Goal: Information Seeking & Learning: Learn about a topic

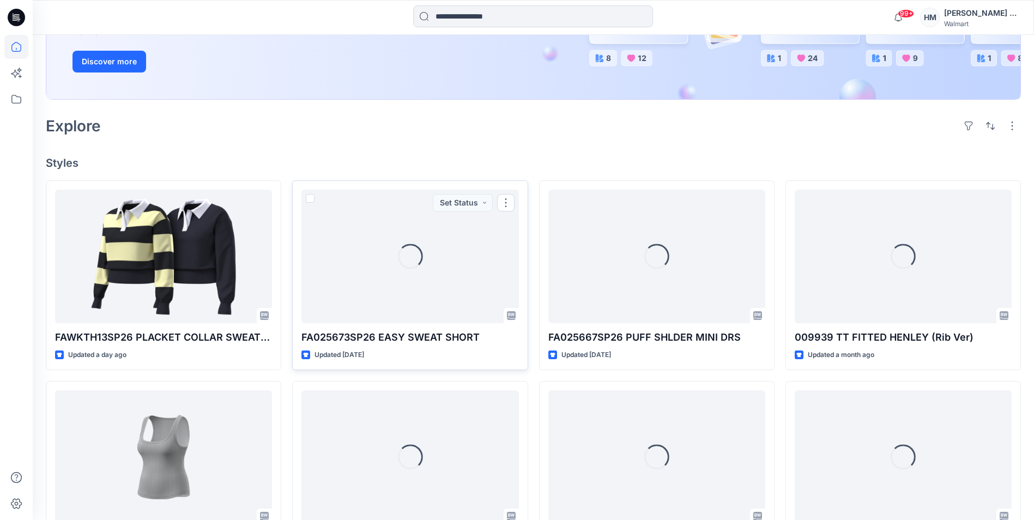
scroll to position [218, 0]
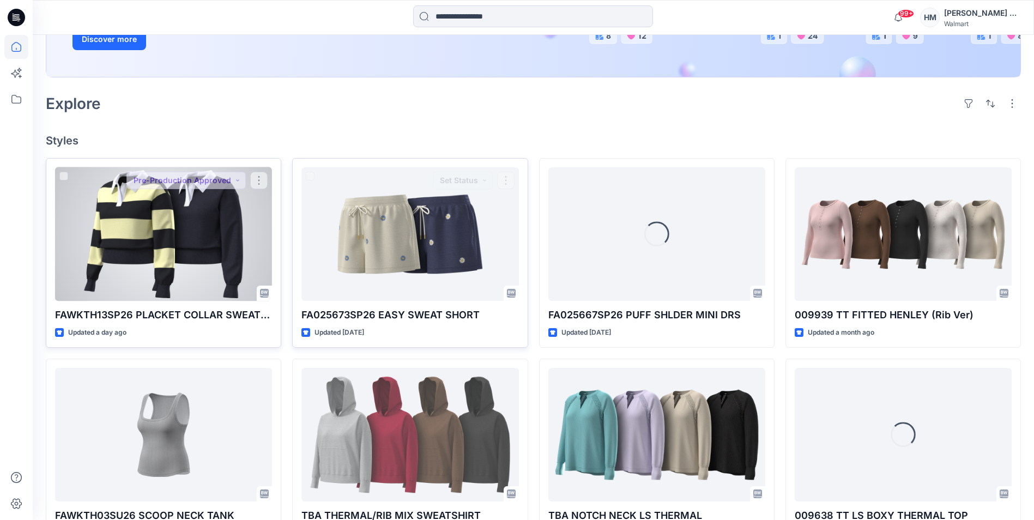
click at [207, 285] on div at bounding box center [163, 234] width 217 height 134
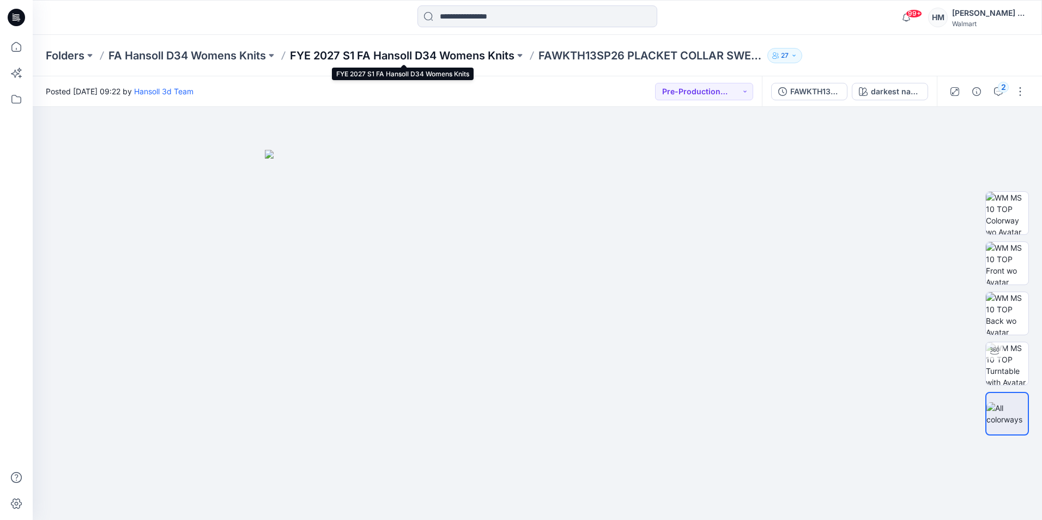
click at [375, 57] on p "FYE 2027 S1 FA Hansoll D34 Womens Knits" at bounding box center [402, 55] width 225 height 15
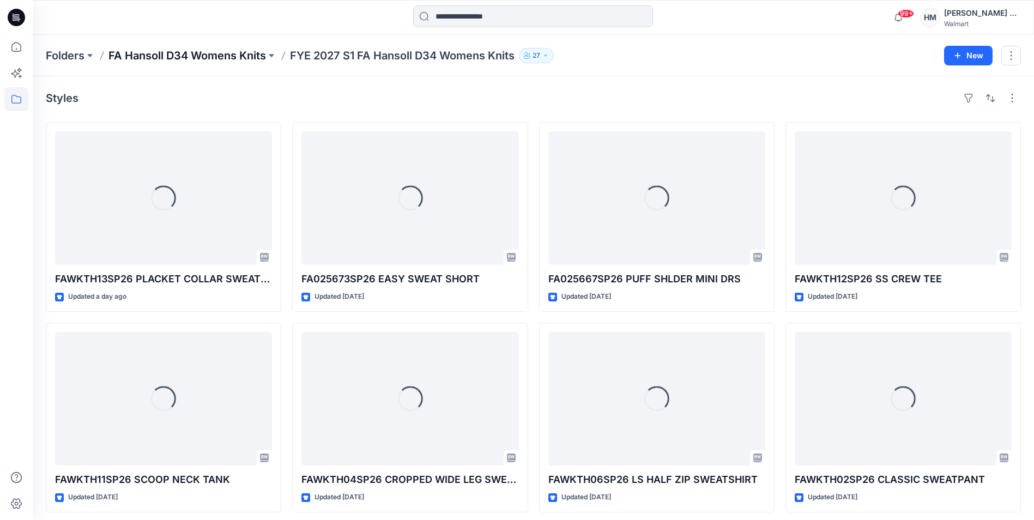
click at [217, 60] on p "FA Hansoll D34 Womens Knits" at bounding box center [186, 55] width 157 height 15
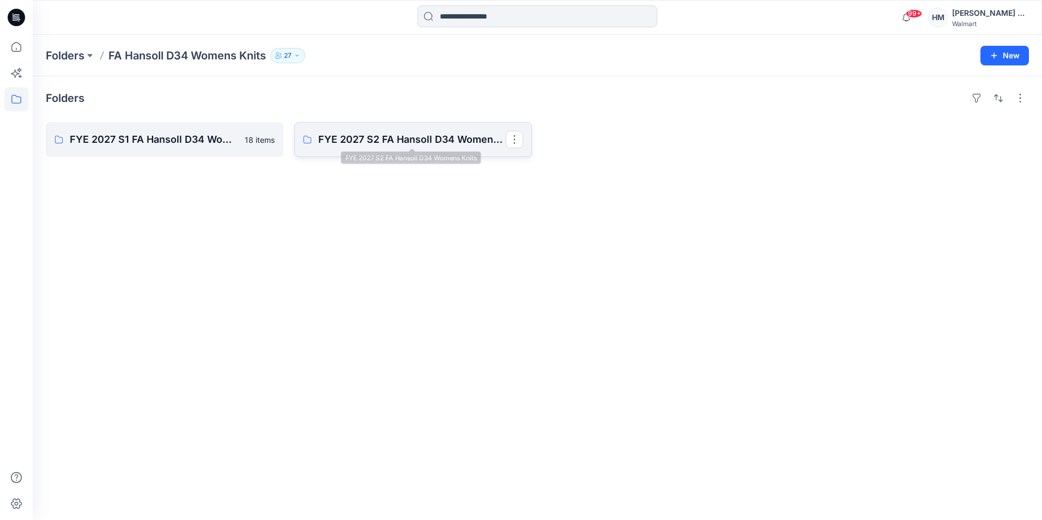
click at [400, 135] on p "FYE 2027 S2 FA Hansoll D34 Womens Knits" at bounding box center [411, 139] width 187 height 15
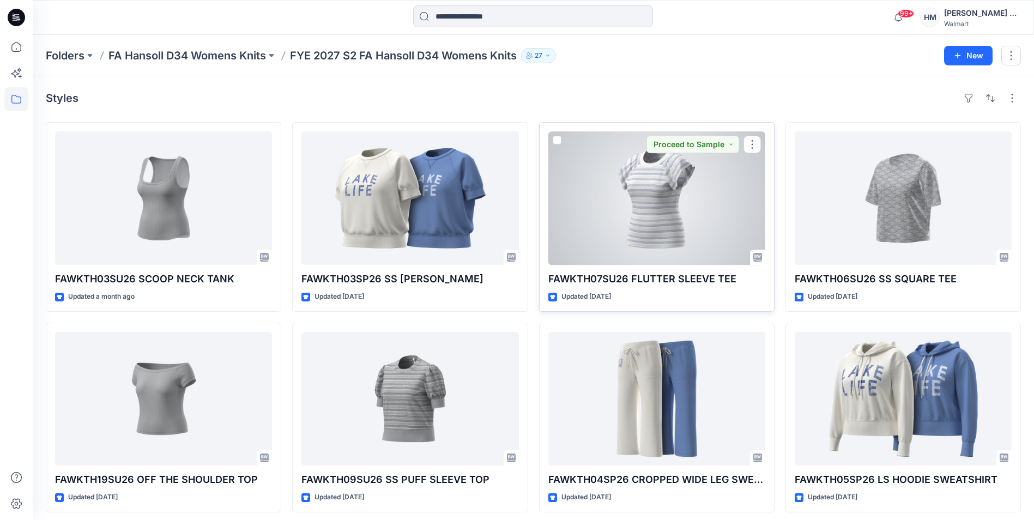
click at [677, 242] on div at bounding box center [656, 198] width 217 height 134
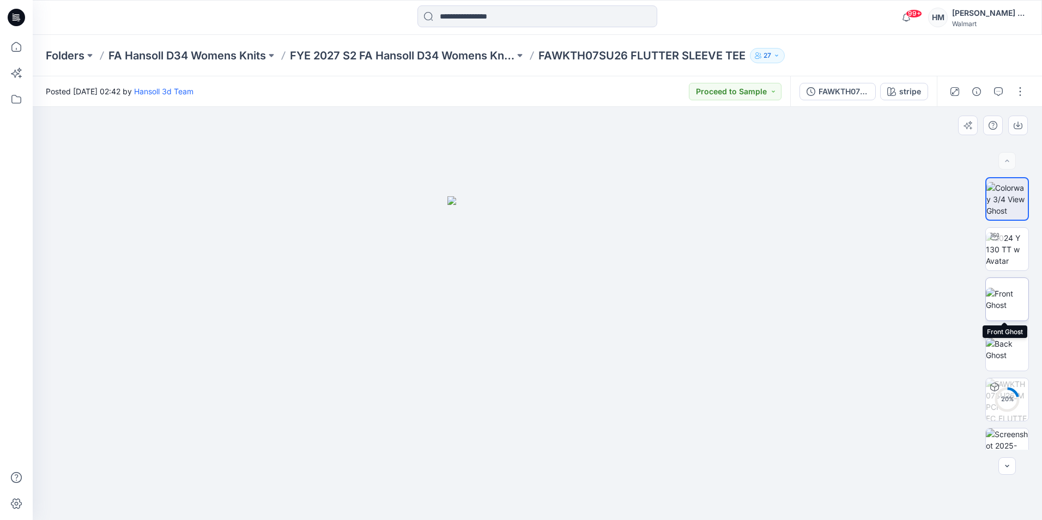
click at [1000, 298] on img at bounding box center [1007, 299] width 43 height 23
click at [525, 349] on img at bounding box center [537, 358] width 182 height 323
click at [533, 347] on img at bounding box center [537, 358] width 182 height 323
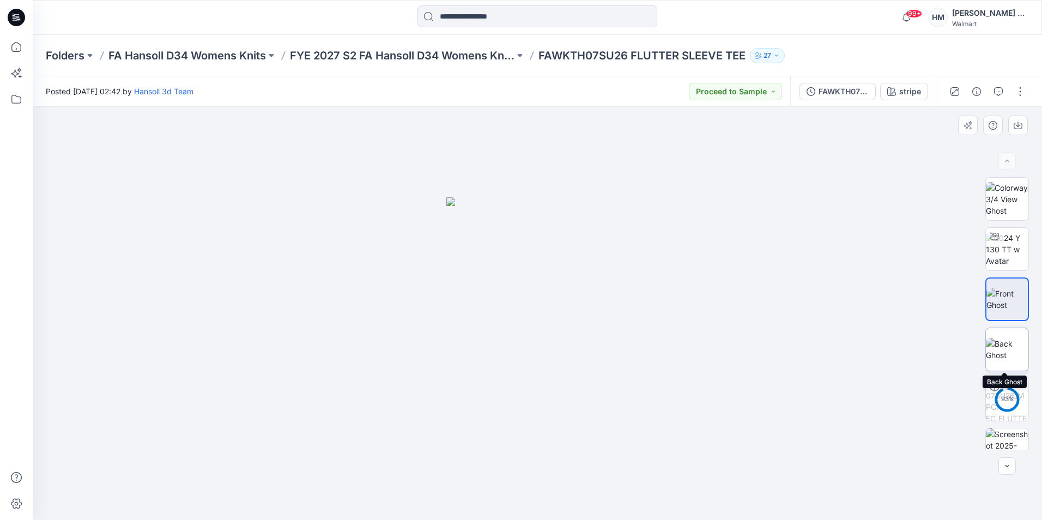
click at [1001, 351] on img at bounding box center [1007, 349] width 43 height 23
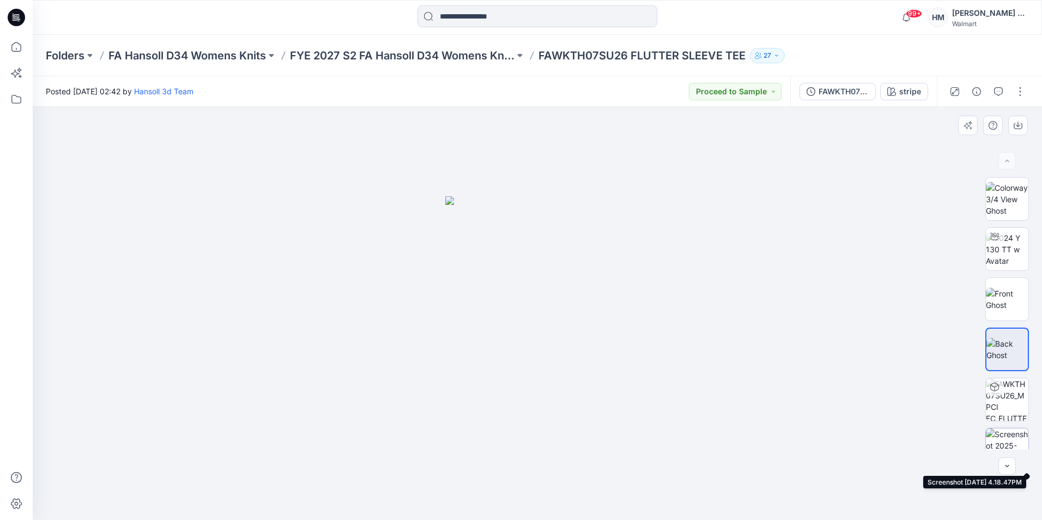
click at [1005, 447] on img at bounding box center [1007, 449] width 43 height 43
drag, startPoint x: 555, startPoint y: 329, endPoint x: 565, endPoint y: 320, distance: 13.5
click at [565, 320] on img at bounding box center [537, 196] width 771 height 648
drag, startPoint x: 564, startPoint y: 228, endPoint x: 584, endPoint y: 290, distance: 64.8
click at [584, 290] on img at bounding box center [537, 227] width 771 height 586
